Goal: Find specific page/section: Find specific page/section

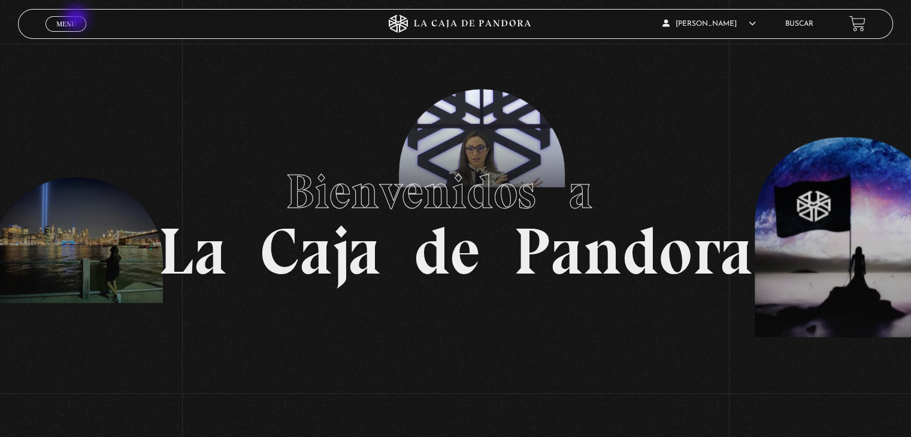
click at [77, 19] on link "Menu Cerrar" at bounding box center [66, 24] width 41 height 16
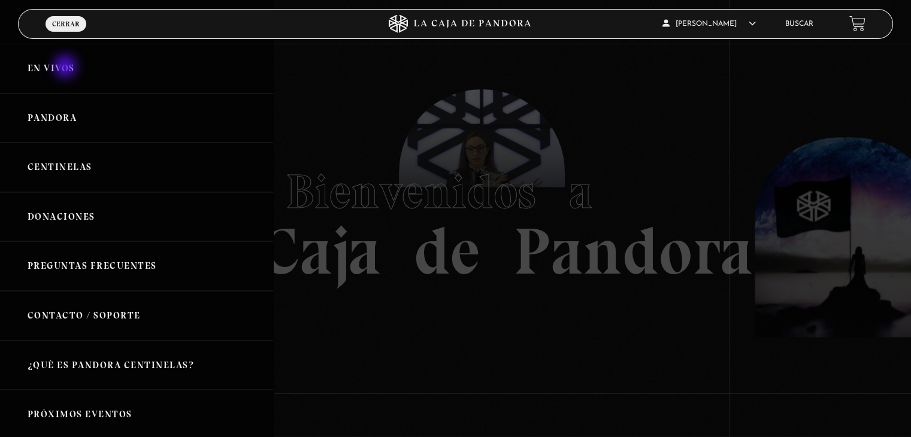
click at [66, 68] on link "En vivos" at bounding box center [136, 69] width 273 height 50
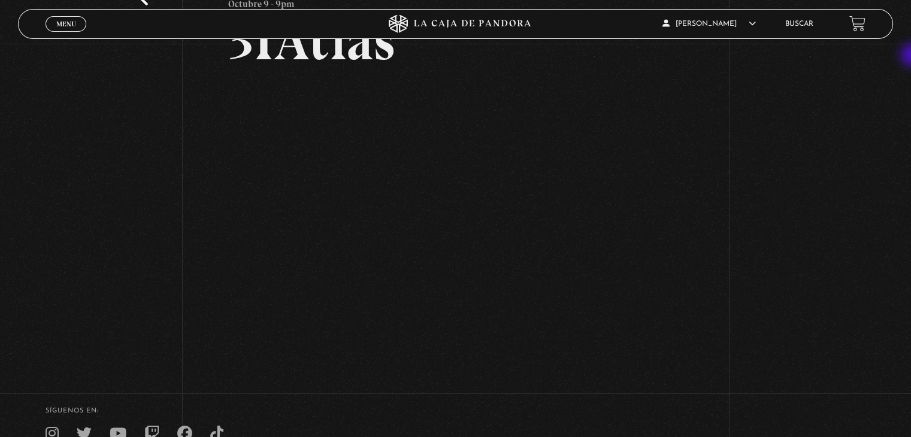
scroll to position [99, 0]
